Goal: Information Seeking & Learning: Learn about a topic

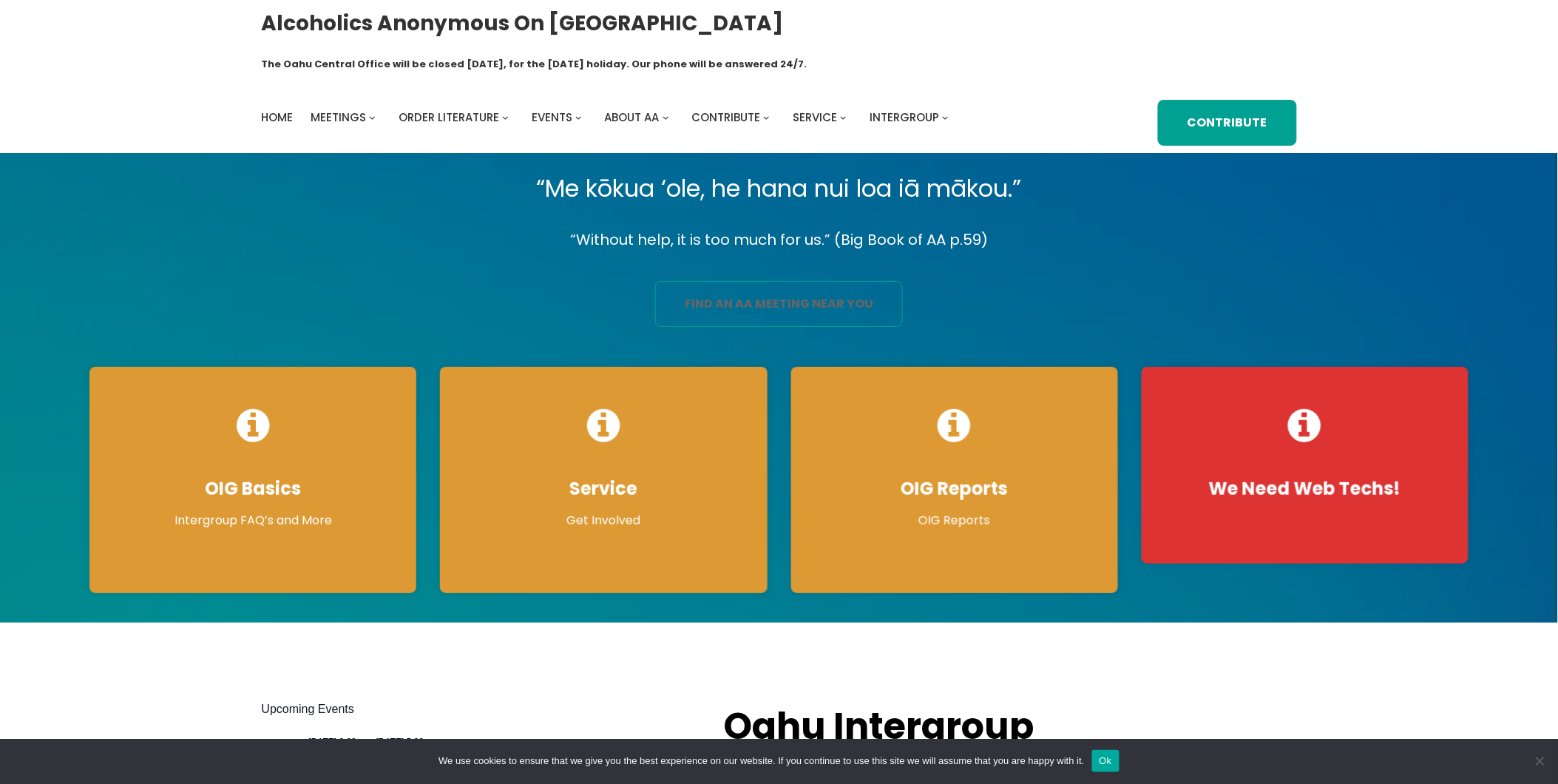
click at [684, 281] on link "find an aa meeting near you" at bounding box center [779, 304] width 247 height 46
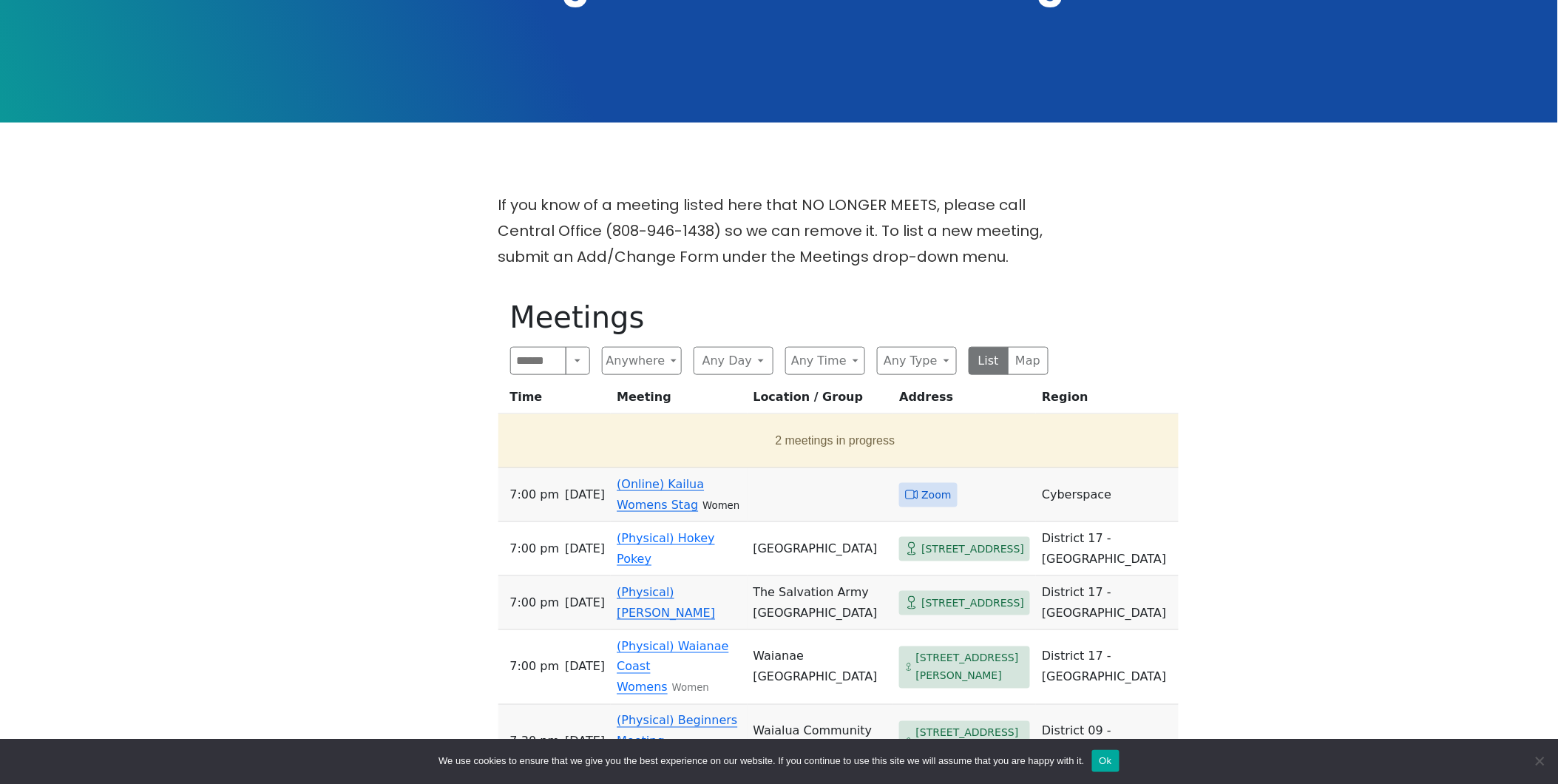
scroll to position [492, 0]
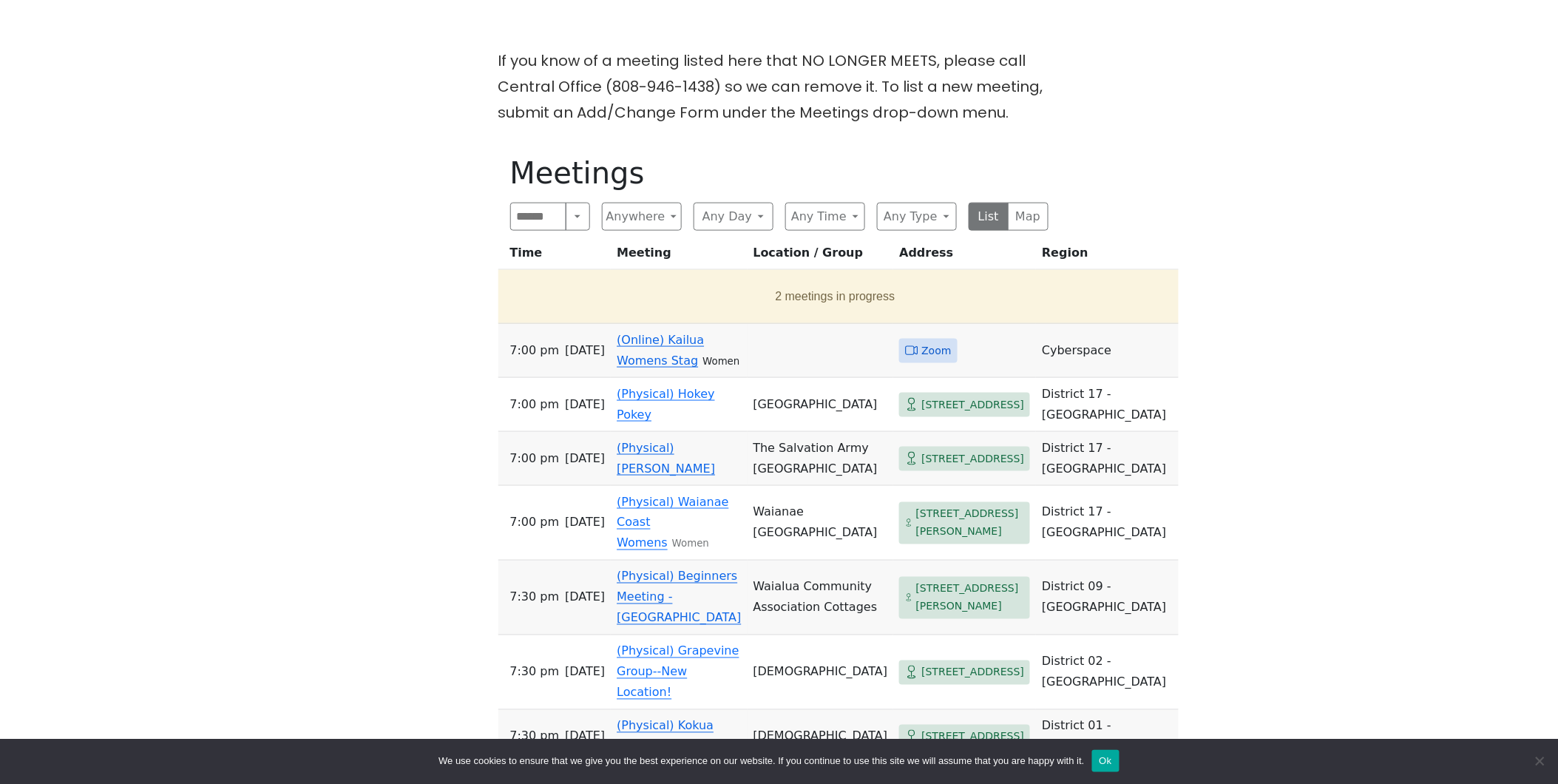
click at [664, 333] on link "(Online) Kailua Womens Stag" at bounding box center [660, 350] width 88 height 35
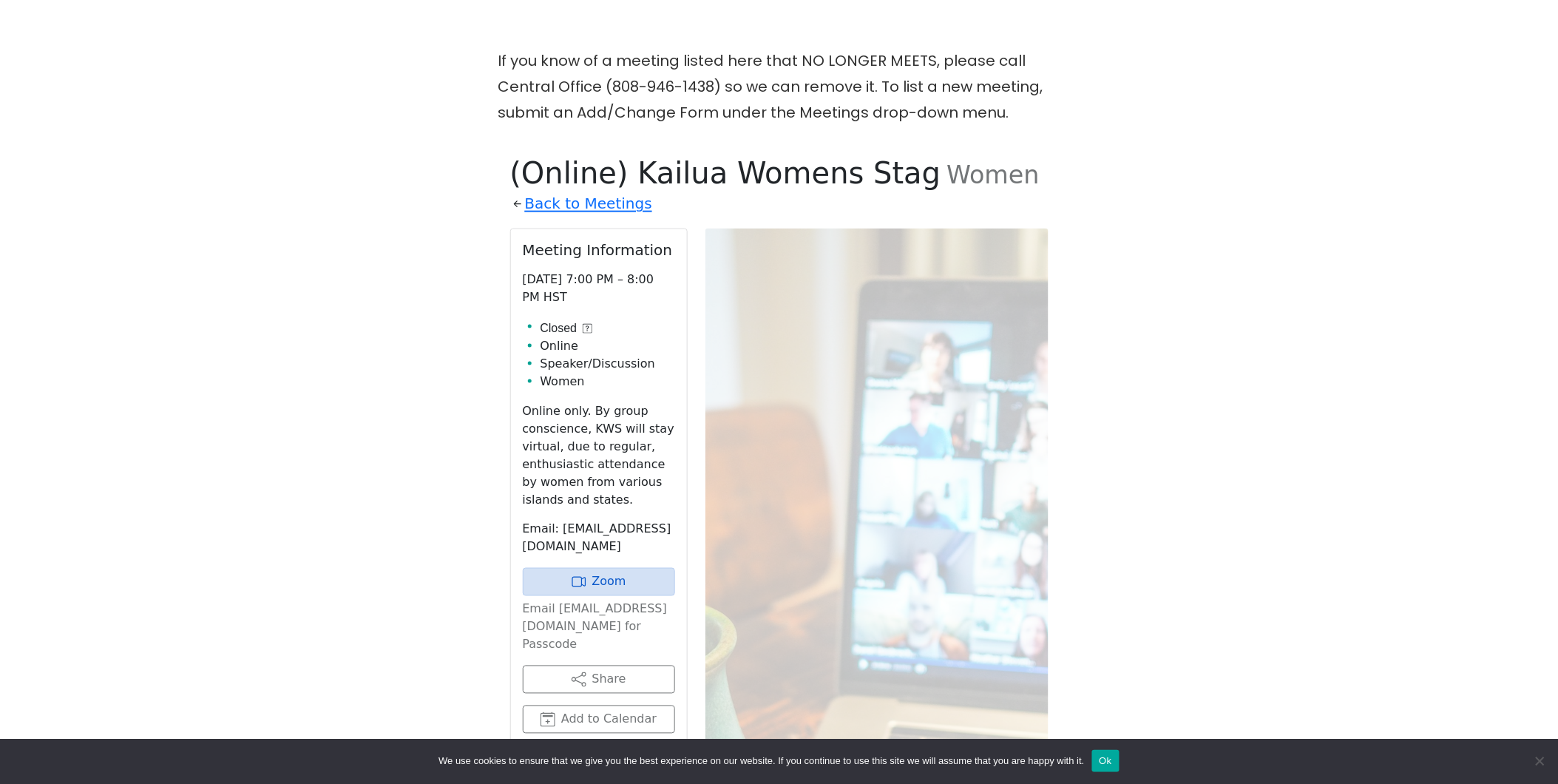
scroll to position [604, 0]
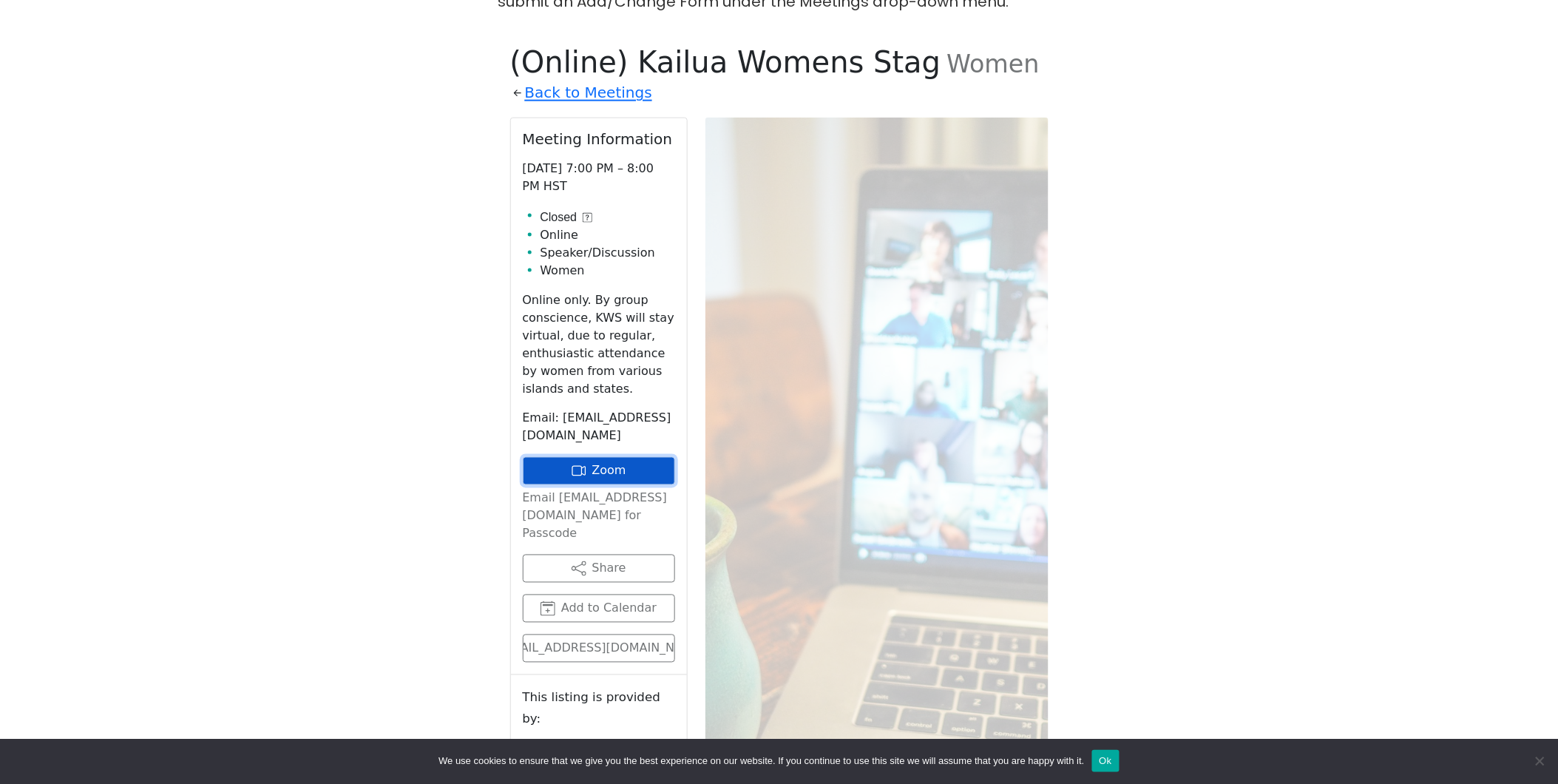
click at [597, 457] on link "Zoom" at bounding box center [599, 471] width 153 height 28
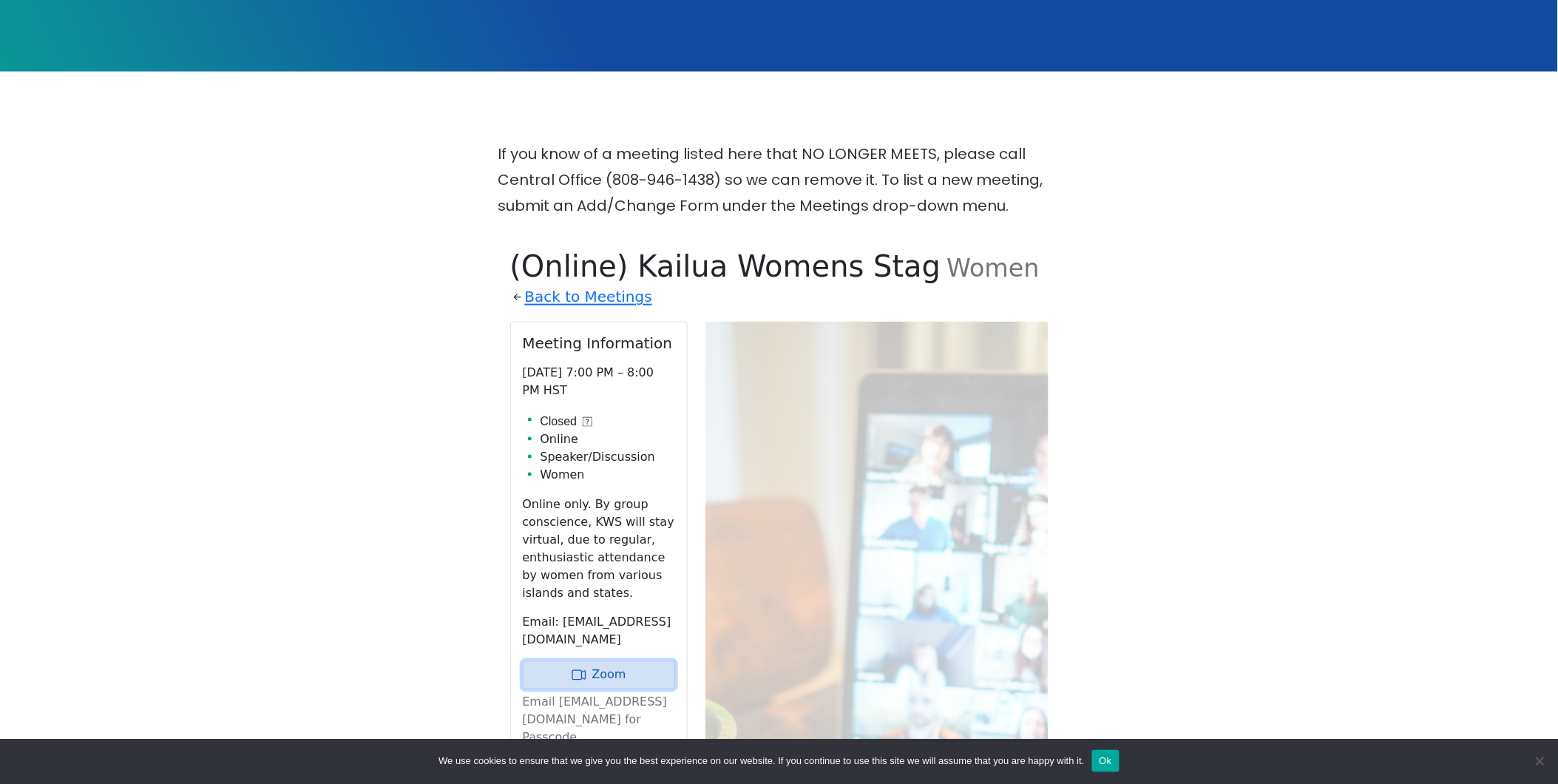
scroll to position [410, 0]
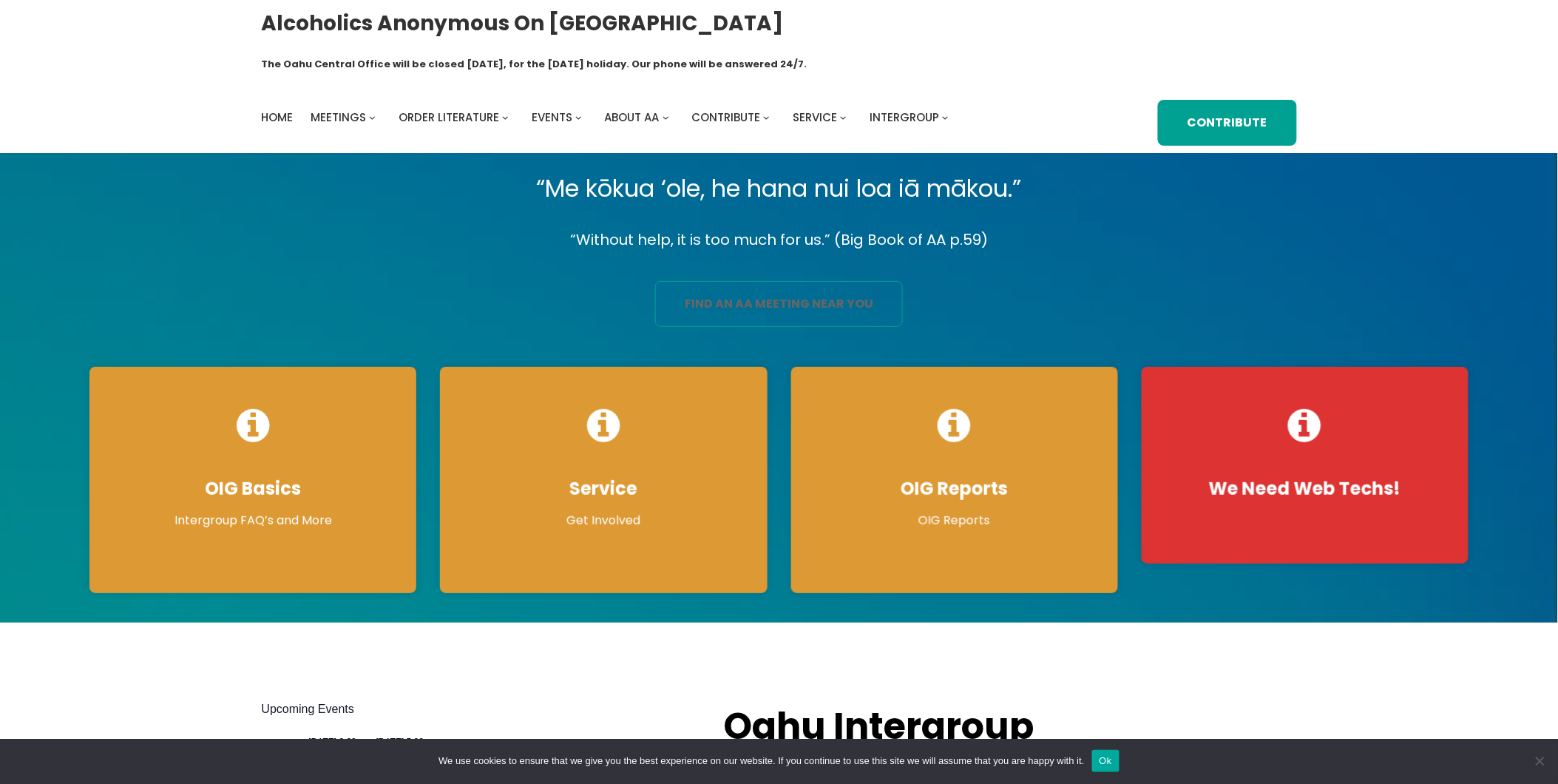
click at [851, 281] on link "find an aa meeting near you" at bounding box center [779, 304] width 247 height 46
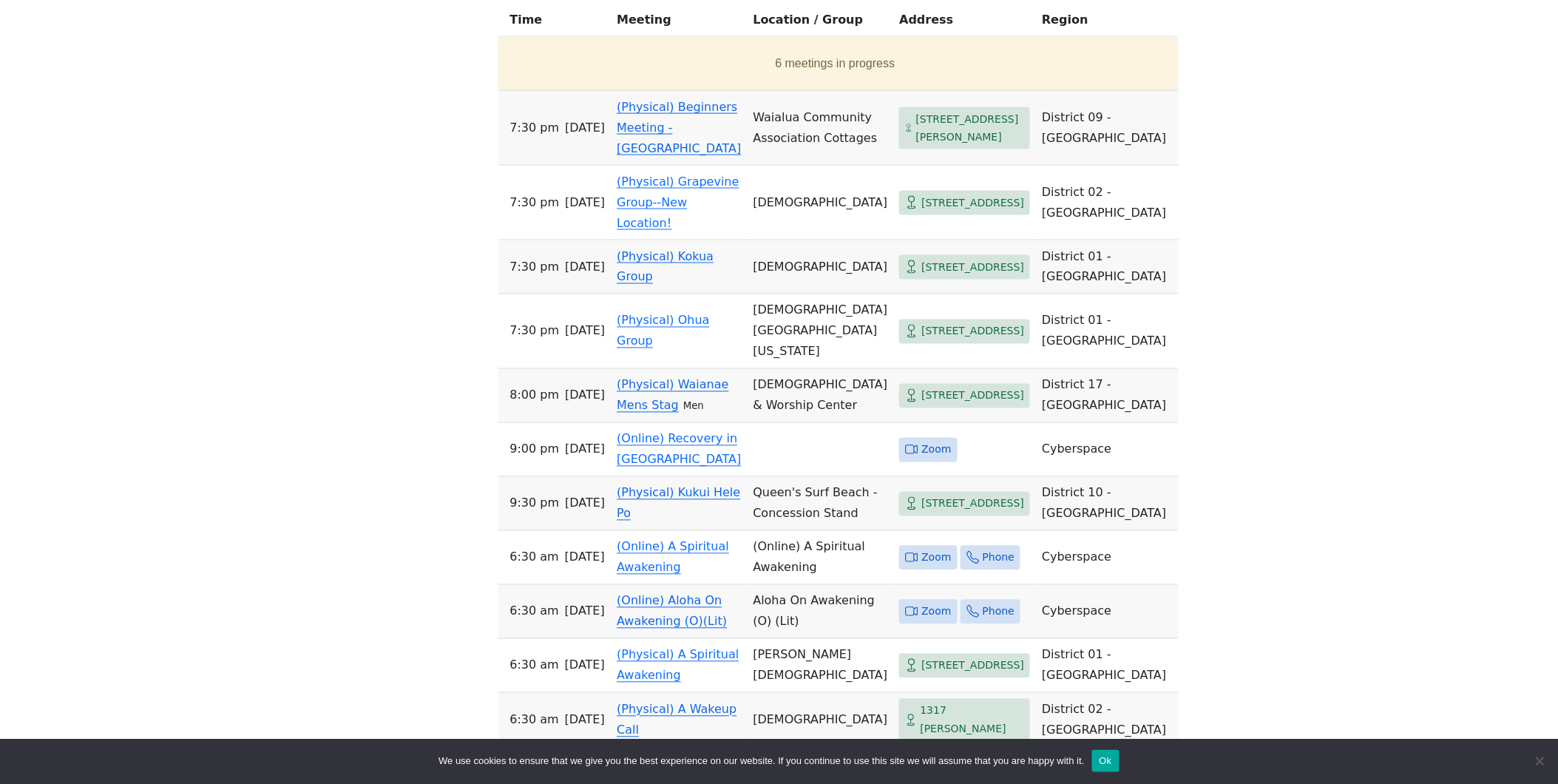
scroll to position [656, 0]
